Goal: Information Seeking & Learning: Learn about a topic

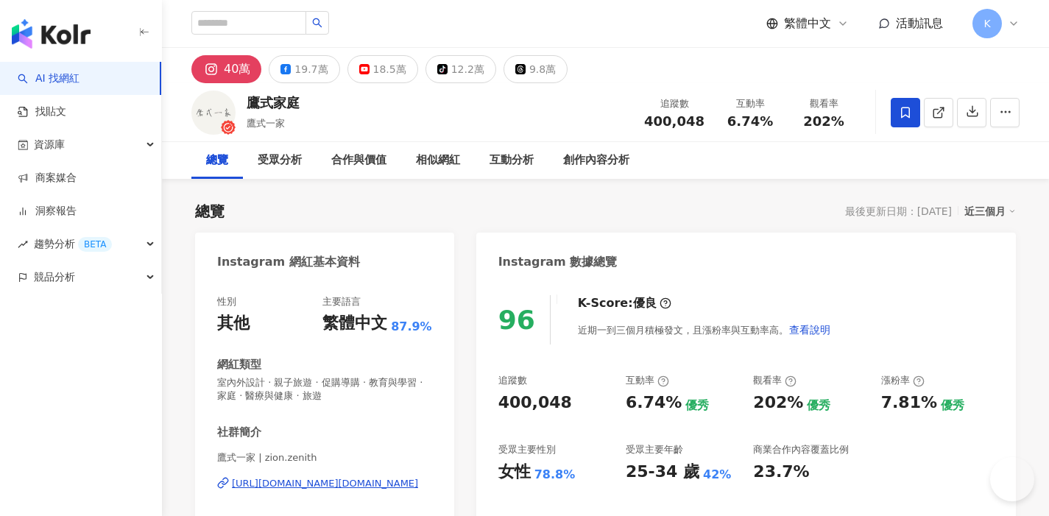
scroll to position [91, 0]
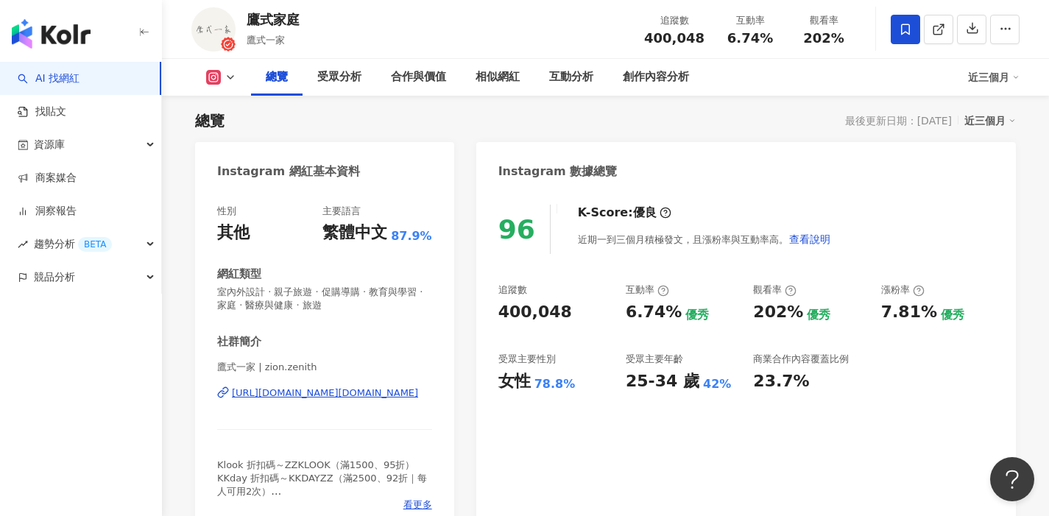
drag, startPoint x: 629, startPoint y: 473, endPoint x: 655, endPoint y: 471, distance: 26.5
click at [655, 471] on div "96 K-Score : 優良 近期一到三個月積極發文，且漲粉率與互動率高。 查看說明 追蹤數 400,048 互動率 6.74% 優秀 觀看率 202% 優…" at bounding box center [746, 362] width 540 height 344
drag, startPoint x: 638, startPoint y: 381, endPoint x: 719, endPoint y: 384, distance: 80.3
click at [719, 384] on div "追蹤數 400,048 互動率 6.74% 優秀 觀看率 202% 優秀 漲粉率 7.81% 優秀 受眾主要性別 女性 78.8% 受眾主要年齡 25-34 …" at bounding box center [745, 337] width 495 height 109
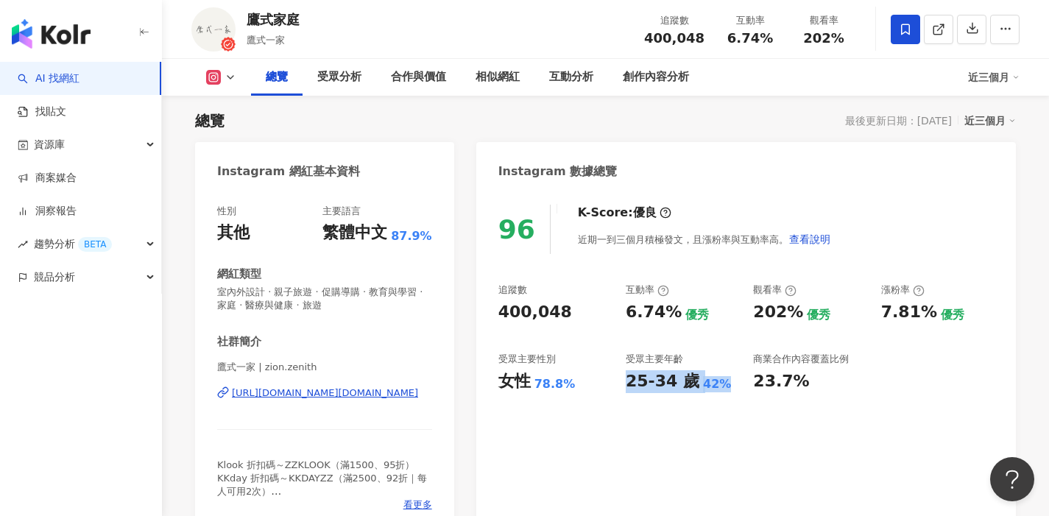
copy div "25-34 歲 42%"
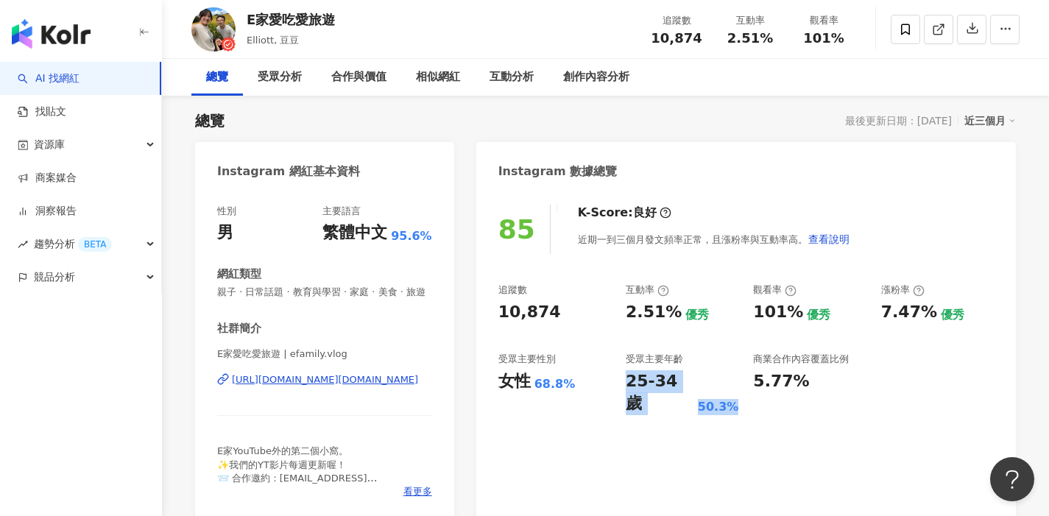
drag, startPoint x: 628, startPoint y: 384, endPoint x: 735, endPoint y: 381, distance: 107.5
click at [735, 381] on div "25-34 歲 50.3%" at bounding box center [682, 393] width 113 height 46
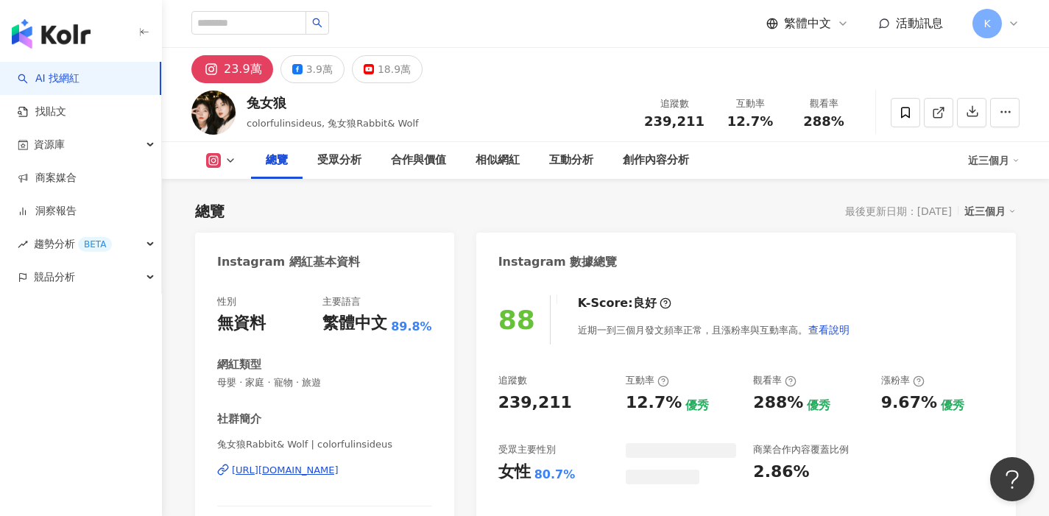
scroll to position [91, 0]
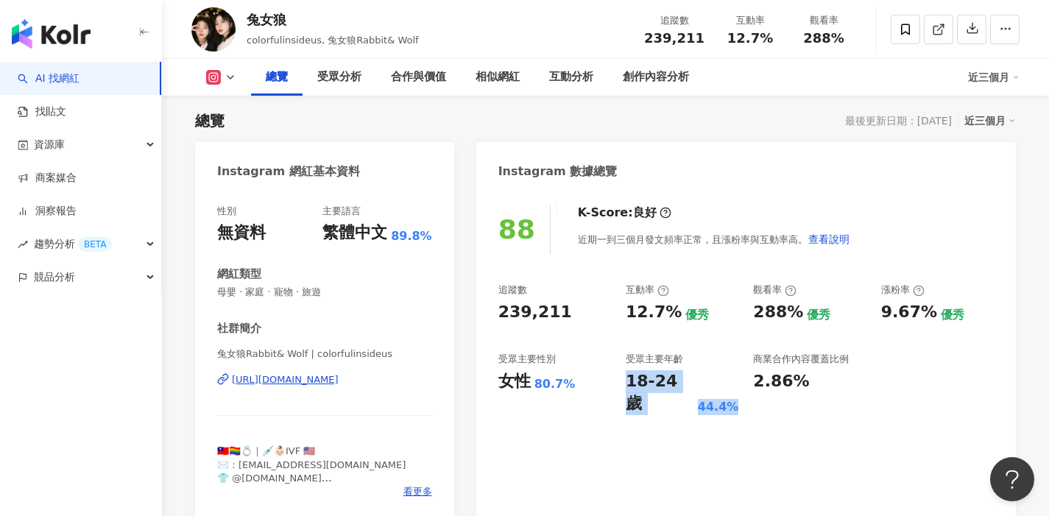
drag, startPoint x: 621, startPoint y: 387, endPoint x: 734, endPoint y: 385, distance: 112.7
click at [734, 385] on div "追蹤數 239,211 互動率 12.7% 優秀 觀看率 288% 優秀 漲粉率 9.67% 優秀 受眾主要性別 女性 80.7% 受眾主要年齡 18-24 …" at bounding box center [745, 349] width 495 height 132
